Goal: Information Seeking & Learning: Learn about a topic

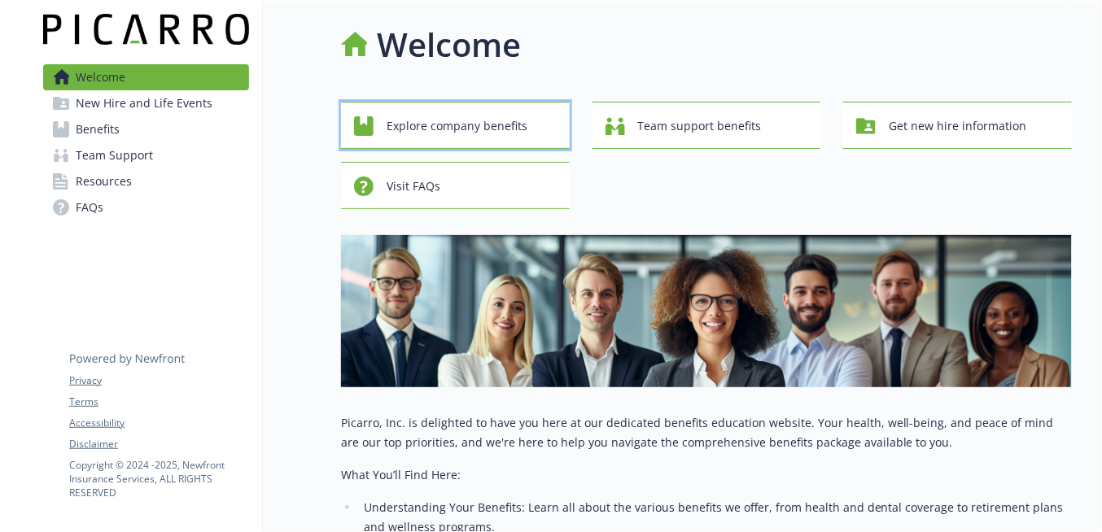
click at [443, 114] on span "Explore company benefits" at bounding box center [456, 126] width 141 height 31
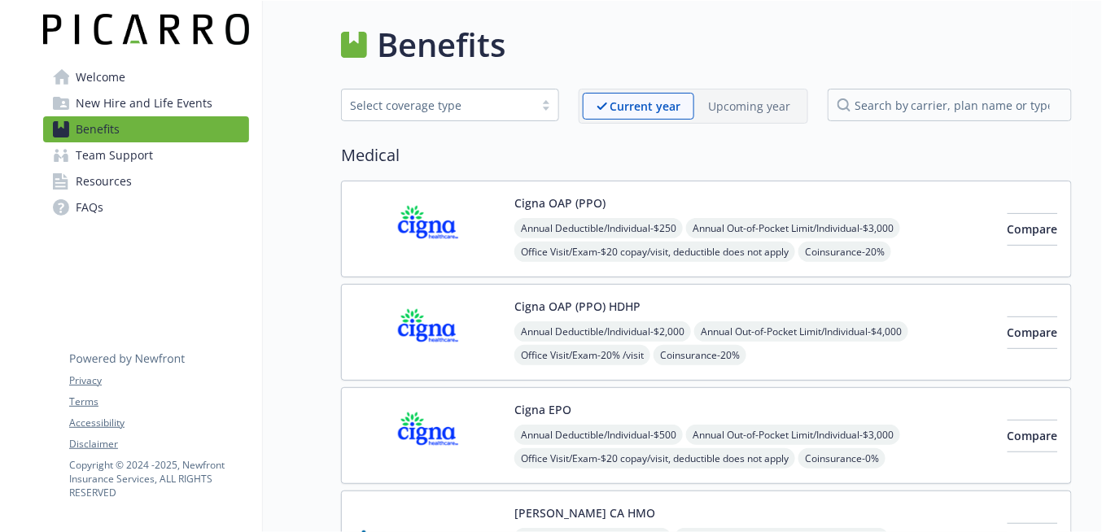
click at [766, 98] on p "Upcoming year" at bounding box center [749, 106] width 82 height 17
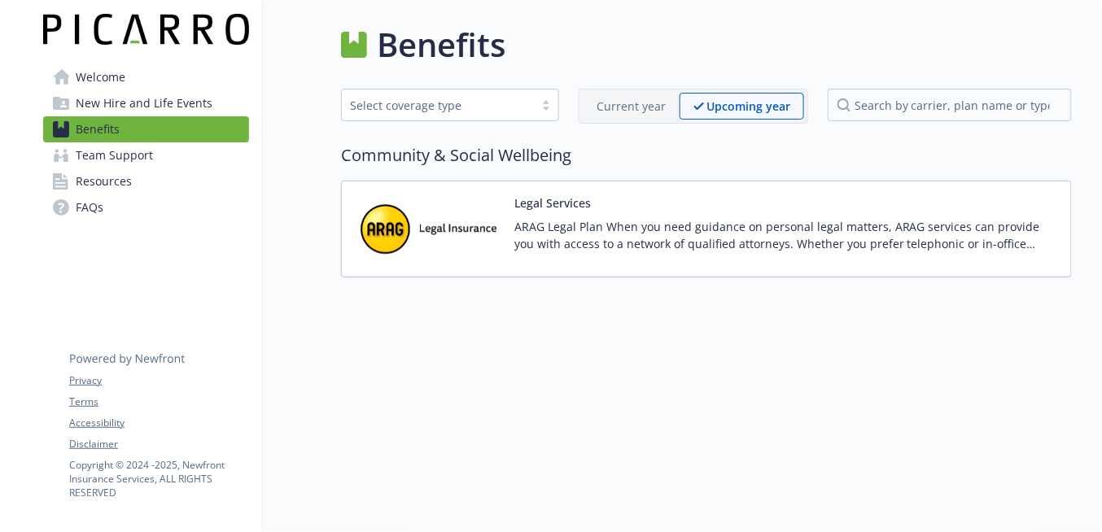
click at [641, 103] on p "Current year" at bounding box center [630, 106] width 69 height 17
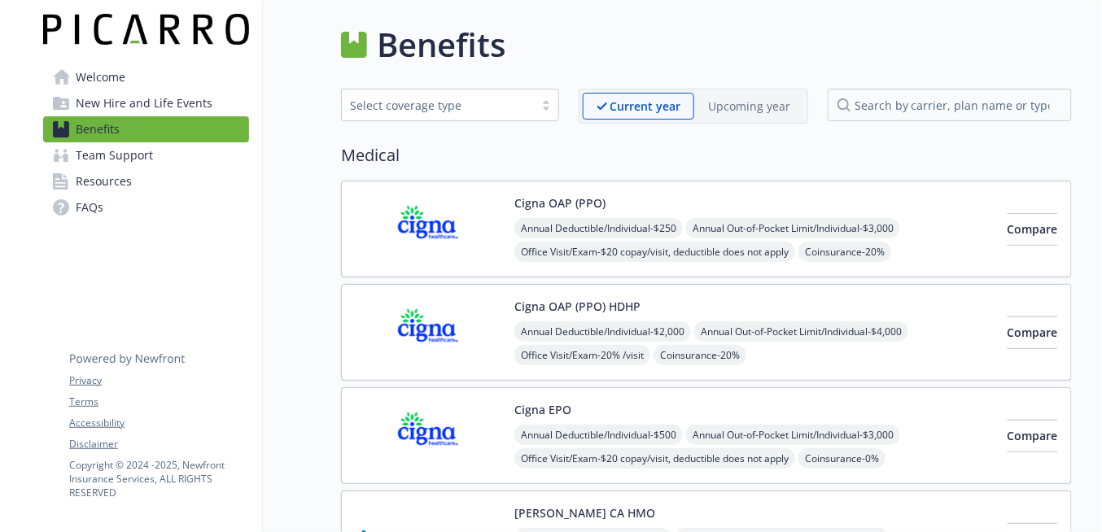
click at [103, 75] on span "Welcome" at bounding box center [101, 77] width 50 height 26
